Goal: Task Accomplishment & Management: Use online tool/utility

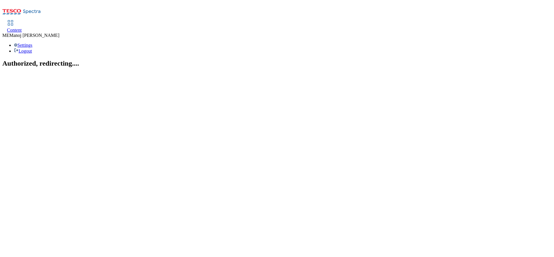
click at [22, 28] on span "Content" at bounding box center [14, 30] width 15 height 5
select select "ghs-[GEOGRAPHIC_DATA]"
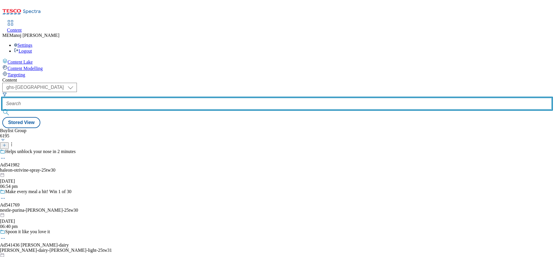
click at [147, 98] on input "text" at bounding box center [276, 104] width 549 height 12
paste input "Top picks"
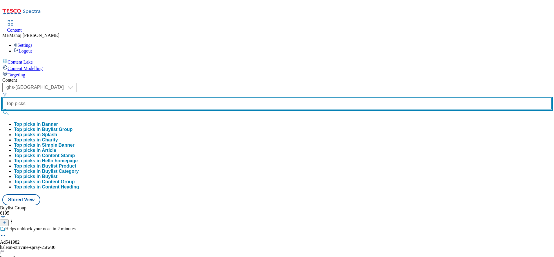
type input "Top picks"
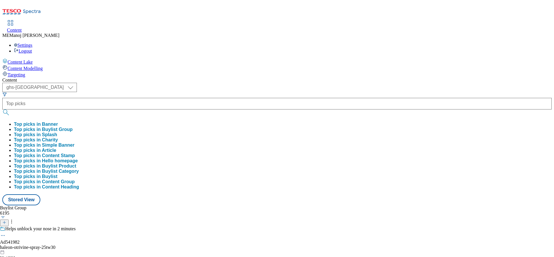
click at [73, 127] on button "Top picks in Buylist Group" at bounding box center [43, 129] width 59 height 5
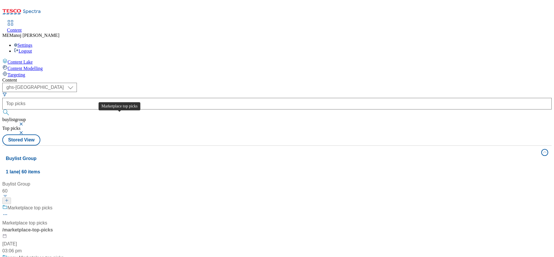
click at [53, 204] on div "Marketplace top picks" at bounding box center [30, 207] width 45 height 7
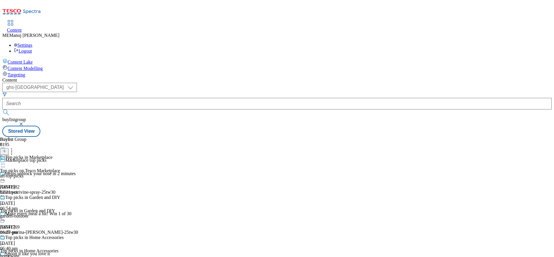
scroll to position [190, 0]
click at [77, 83] on select "ghs-roi ghs-[GEOGRAPHIC_DATA]" at bounding box center [39, 87] width 75 height 9
select select "ghs-roi"
click at [75, 83] on select "ghs-roi ghs-[GEOGRAPHIC_DATA]" at bounding box center [39, 87] width 75 height 9
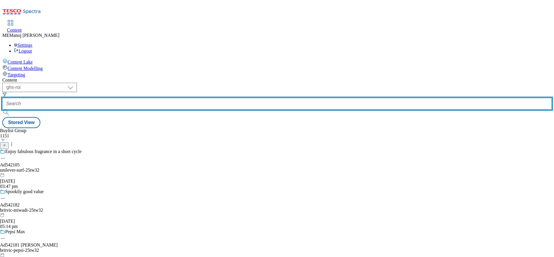
click at [142, 98] on input "text" at bounding box center [276, 104] width 549 height 12
paste input "Top picks"
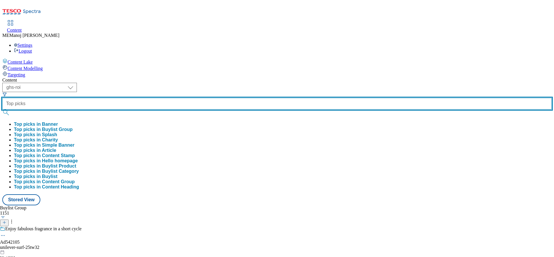
type input "Top picks"
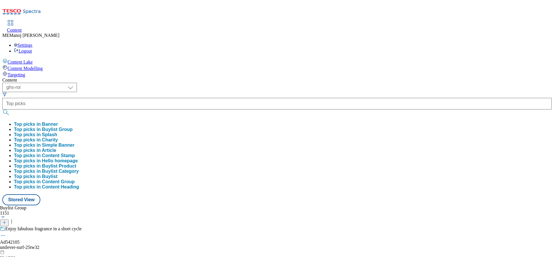
click at [73, 127] on button "Top picks in Buylist Group" at bounding box center [43, 129] width 59 height 5
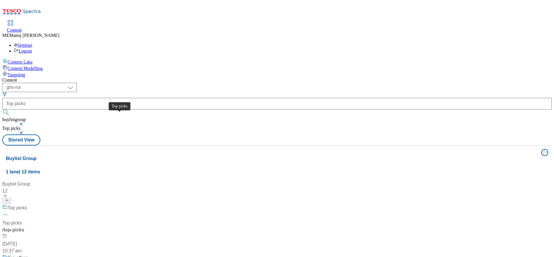
click at [27, 204] on div "Top picks" at bounding box center [17, 207] width 19 height 7
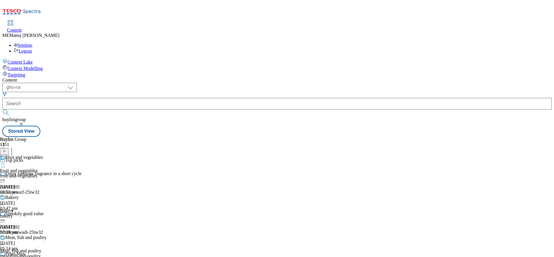
scroll to position [118, 0]
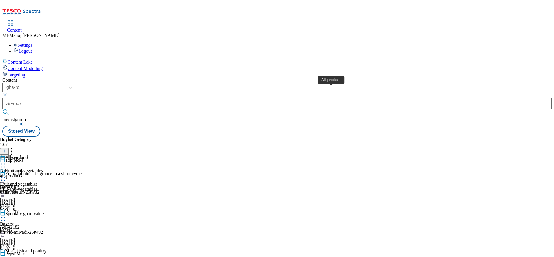
click at [28, 155] on div "All products" at bounding box center [16, 157] width 23 height 5
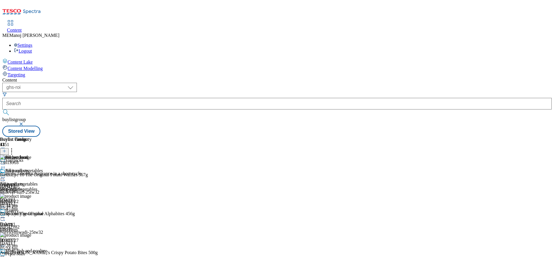
click at [9, 148] on button at bounding box center [4, 151] width 9 height 7
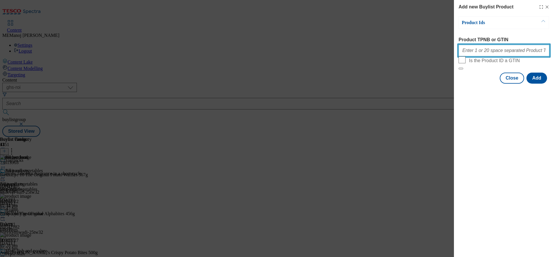
click at [479, 54] on input "Product TPNB or GTIN" at bounding box center [504, 51] width 91 height 12
paste input "85976748 96765843 87880302 64295416 64295756 83531218 83680254 79659194 9199833…"
type input "85976748 96765843 87880302 64295416 64295756 83531218 83680254 79659194 9199833…"
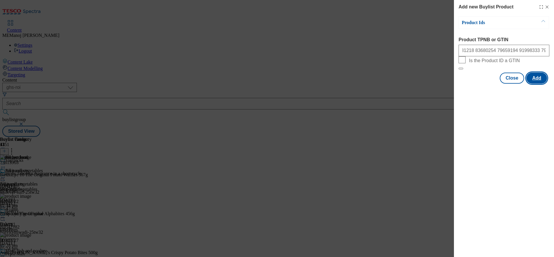
scroll to position [0, 0]
click at [534, 84] on button "Add" at bounding box center [537, 78] width 21 height 11
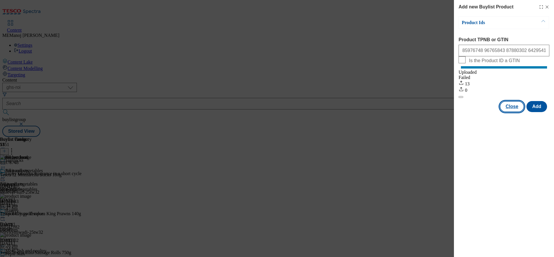
click at [514, 112] on button "Close" at bounding box center [512, 106] width 24 height 11
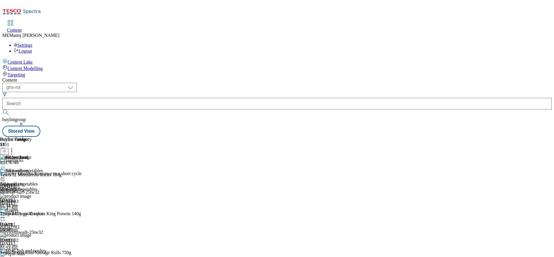
click at [6, 174] on icon at bounding box center [3, 177] width 6 height 6
click at [37, 241] on span "Un-publish" at bounding box center [27, 243] width 19 height 4
click at [6, 174] on icon at bounding box center [3, 177] width 6 height 6
click at [37, 221] on span "Un-preview" at bounding box center [27, 223] width 19 height 4
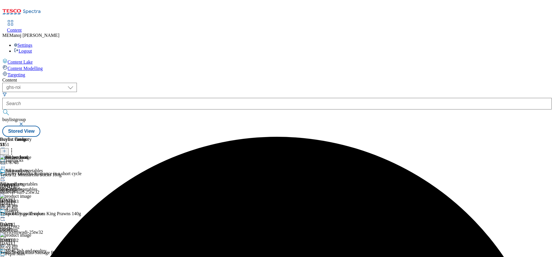
click at [6, 174] on icon at bounding box center [3, 177] width 6 height 6
click at [32, 214] on span "Preview" at bounding box center [25, 216] width 14 height 4
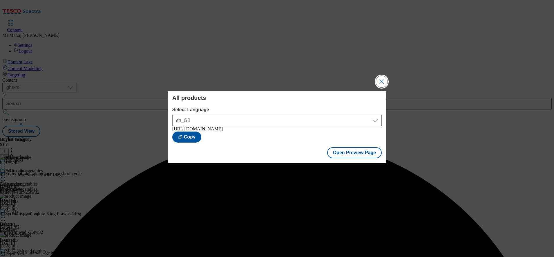
click at [383, 84] on button "Close Modal" at bounding box center [382, 82] width 12 height 12
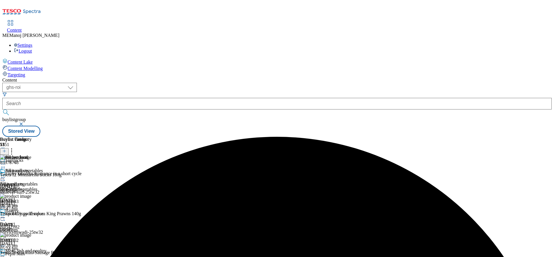
click at [6, 174] on icon at bounding box center [3, 177] width 6 height 6
click at [31, 234] on span "Publish" at bounding box center [24, 236] width 13 height 4
click at [407, 83] on div "( optional ) ghs-roi ghs-uk ghs-roi buylistgroup Stored View" at bounding box center [276, 110] width 549 height 54
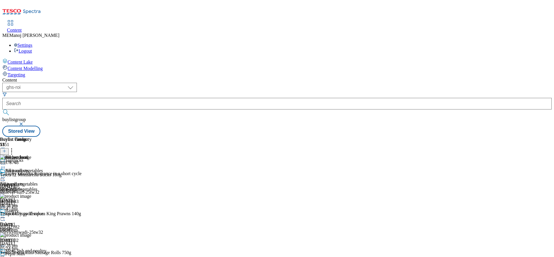
click at [388, 83] on div "( optional ) ghs-roi ghs-uk ghs-roi buylistgroup Stored View" at bounding box center [276, 110] width 549 height 54
click at [32, 174] on div at bounding box center [16, 177] width 32 height 7
click at [434, 83] on div "( optional ) ghs-roi ghs-uk ghs-roi buylistgroup Stored View" at bounding box center [276, 110] width 549 height 54
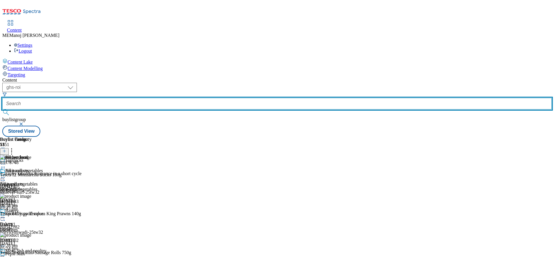
click at [151, 98] on input "text" at bounding box center [276, 104] width 549 height 12
paste input "Cosy nights in"
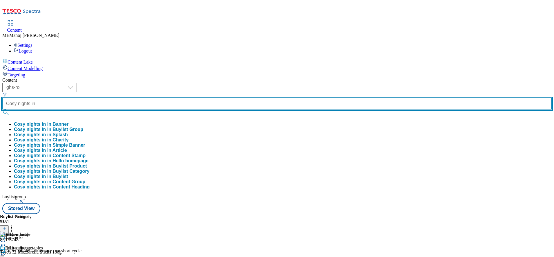
type input "Cosy nights in"
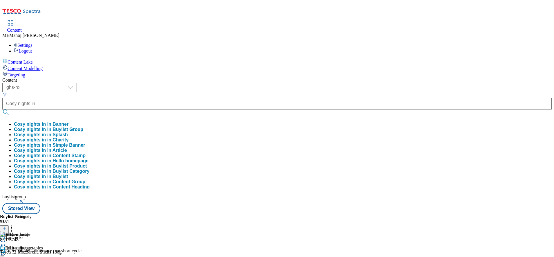
click at [83, 127] on button "Cosy nights in in Buylist Group" at bounding box center [48, 129] width 69 height 5
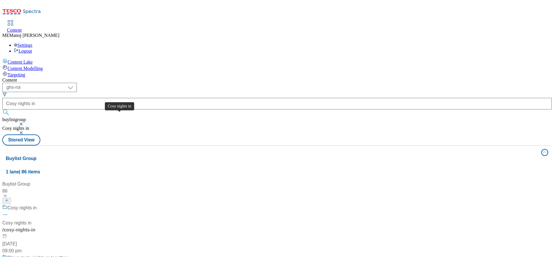
click at [37, 204] on div "Cosy nights in" at bounding box center [22, 207] width 29 height 7
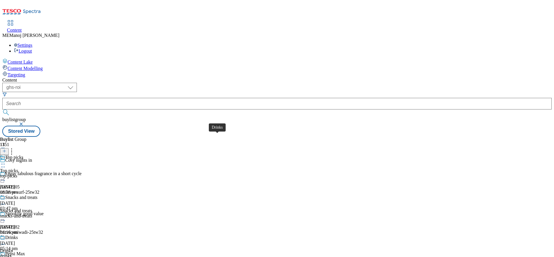
scroll to position [77, 0]
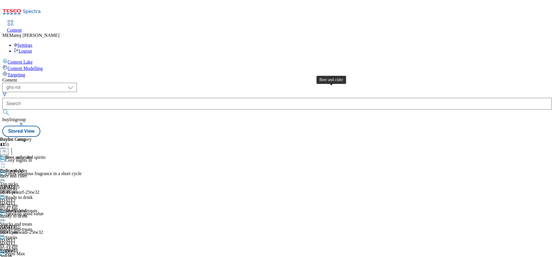
click at [32, 155] on div "Beer and cider" at bounding box center [18, 157] width 27 height 5
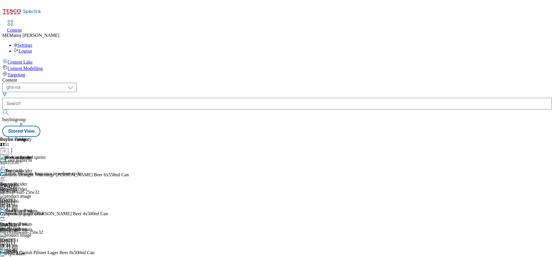
click at [6, 149] on icon at bounding box center [4, 151] width 4 height 4
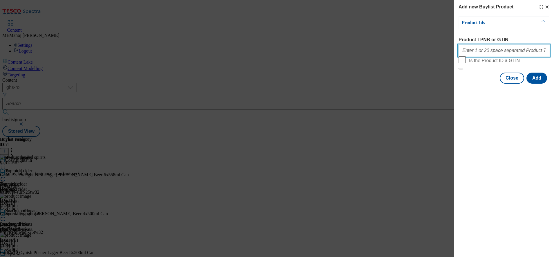
click at [487, 51] on input "Product TPNB or GTIN" at bounding box center [504, 51] width 91 height 12
paste input "097126942 096536395 097063468 096880873"
type input "097126942 096536395 097063468 096880873"
click at [538, 84] on button "Add" at bounding box center [537, 78] width 21 height 11
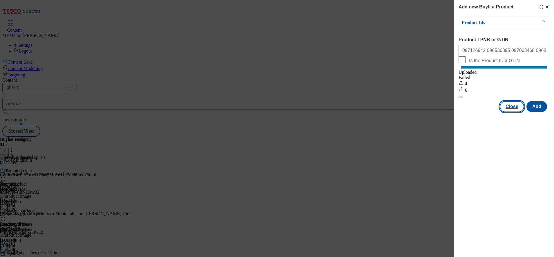
click at [513, 110] on button "Close" at bounding box center [512, 106] width 24 height 11
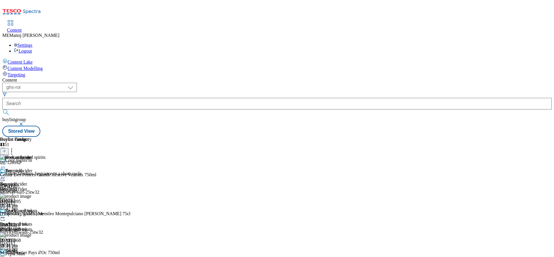
click at [6, 174] on icon at bounding box center [3, 177] width 6 height 6
click at [37, 241] on span "Un-publish" at bounding box center [27, 243] width 19 height 4
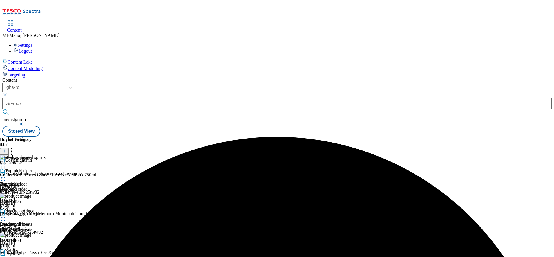
click at [2, 177] on circle at bounding box center [1, 177] width 1 height 1
click at [37, 221] on span "Un-preview" at bounding box center [27, 223] width 19 height 4
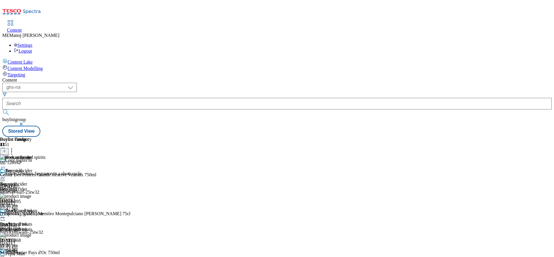
click at [6, 174] on icon at bounding box center [3, 177] width 6 height 6
click at [32, 214] on span "Preview" at bounding box center [25, 216] width 14 height 4
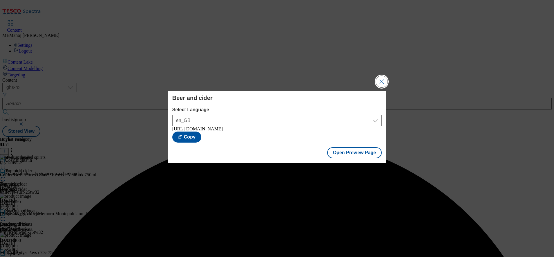
click at [382, 83] on button "Close Modal" at bounding box center [382, 82] width 12 height 12
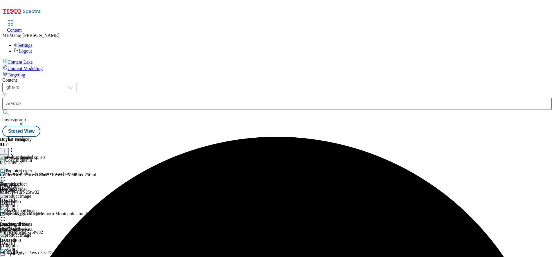
click at [6, 174] on icon at bounding box center [3, 177] width 6 height 6
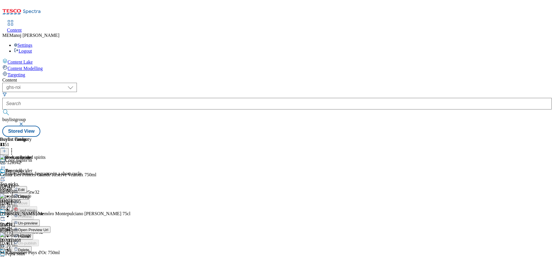
click at [31, 234] on span "Publish" at bounding box center [24, 236] width 13 height 4
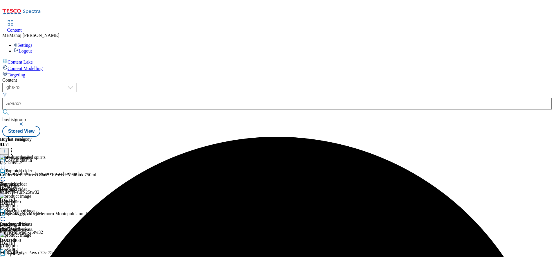
click at [3, 177] on circle at bounding box center [3, 177] width 1 height 1
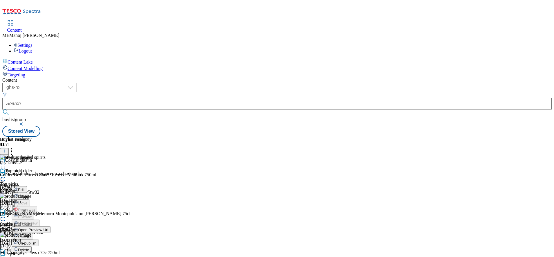
scroll to position [392, 0]
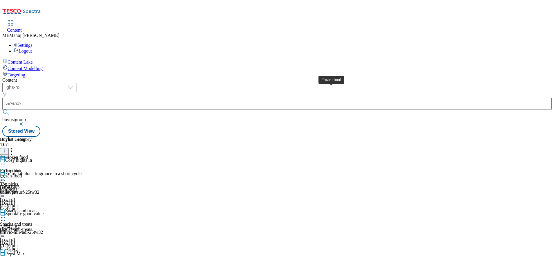
click at [28, 155] on div "Frozen food" at bounding box center [16, 157] width 23 height 5
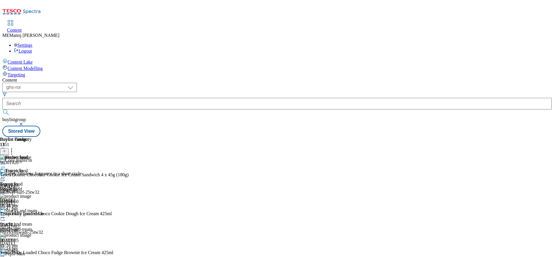
click at [9, 148] on button at bounding box center [4, 151] width 9 height 7
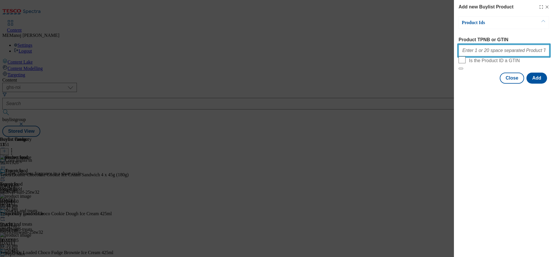
click at [498, 51] on input "Product TPNB or GTIN" at bounding box center [504, 51] width 91 height 12
paste input "93726993 73615918"
type input "93726993 73615918"
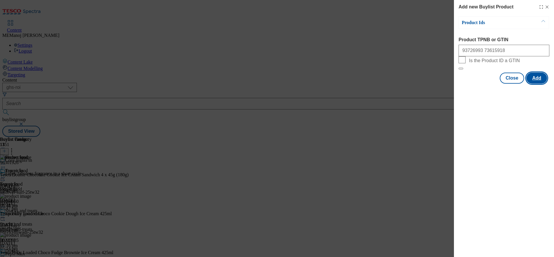
click at [542, 84] on button "Add" at bounding box center [537, 78] width 21 height 11
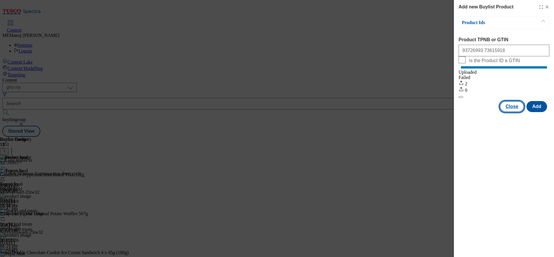
click at [514, 112] on button "Close" at bounding box center [512, 106] width 24 height 11
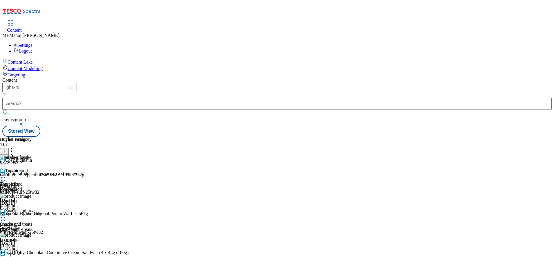
click at [6, 174] on icon at bounding box center [3, 177] width 6 height 6
click at [37, 241] on span "Un-publish" at bounding box center [27, 243] width 19 height 4
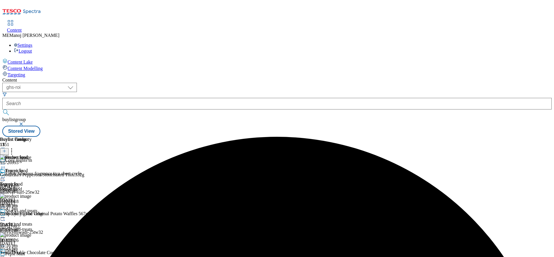
click at [6, 174] on icon at bounding box center [3, 177] width 6 height 6
click at [37, 221] on span "Un-preview" at bounding box center [27, 223] width 19 height 4
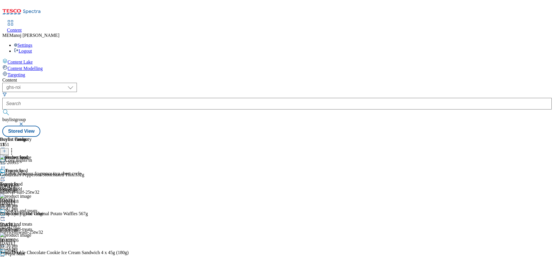
click at [6, 174] on icon at bounding box center [3, 177] width 6 height 6
click at [40, 213] on li "Preview" at bounding box center [26, 216] width 28 height 7
click at [6, 174] on icon at bounding box center [3, 177] width 6 height 6
click at [32, 214] on span "Preview" at bounding box center [25, 216] width 14 height 4
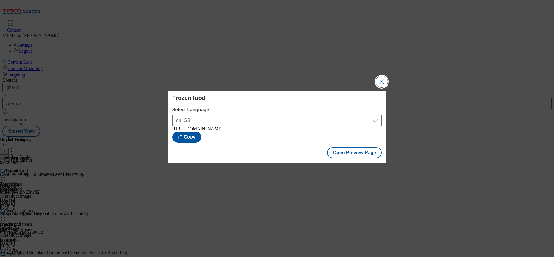
click at [382, 76] on button "Close Modal" at bounding box center [382, 82] width 12 height 12
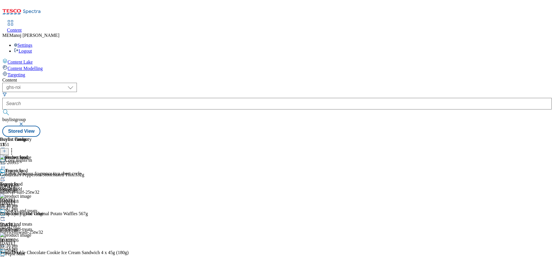
click at [6, 174] on icon at bounding box center [3, 177] width 6 height 6
click at [50, 233] on li "Publish" at bounding box center [31, 236] width 39 height 7
click at [6, 174] on icon at bounding box center [3, 177] width 6 height 6
click at [33, 233] on button "Publish" at bounding box center [22, 236] width 21 height 7
